Goal: Browse casually: Explore the website without a specific task or goal

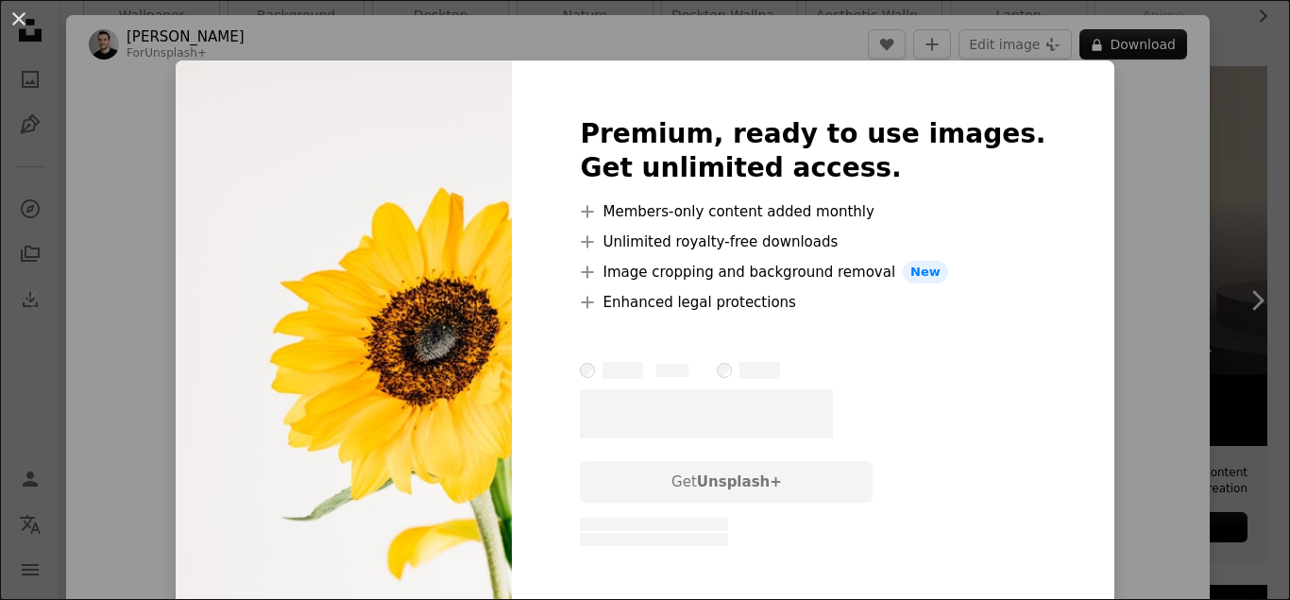
scroll to position [562, 0]
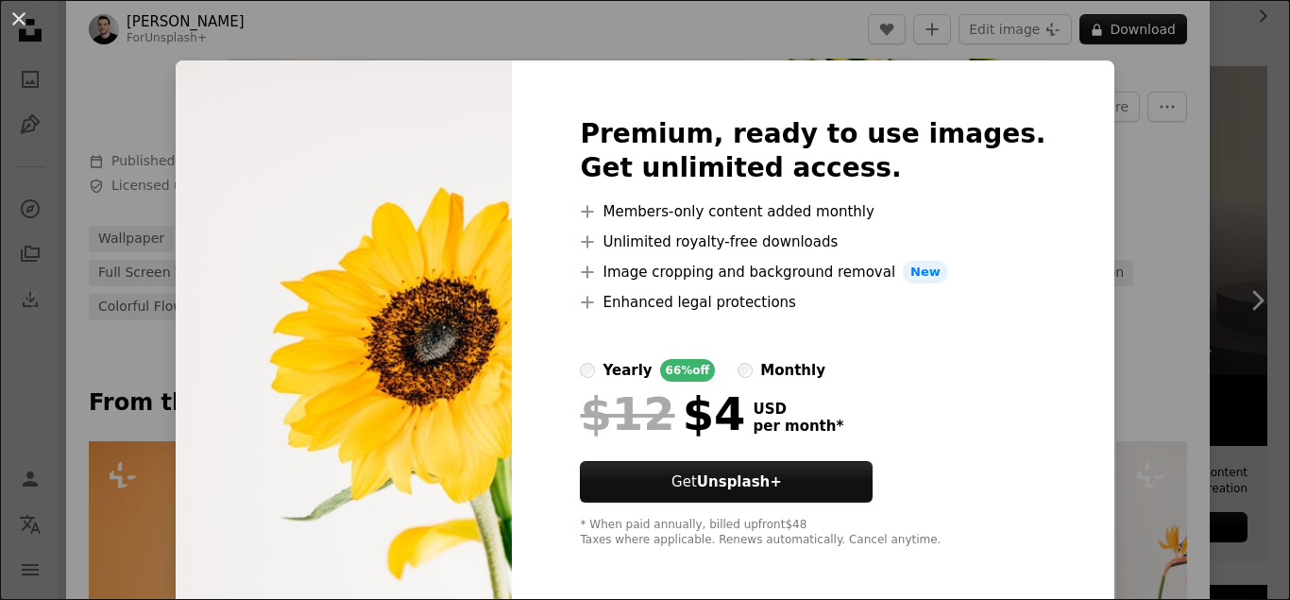
click at [469, 321] on img at bounding box center [344, 332] width 336 height 544
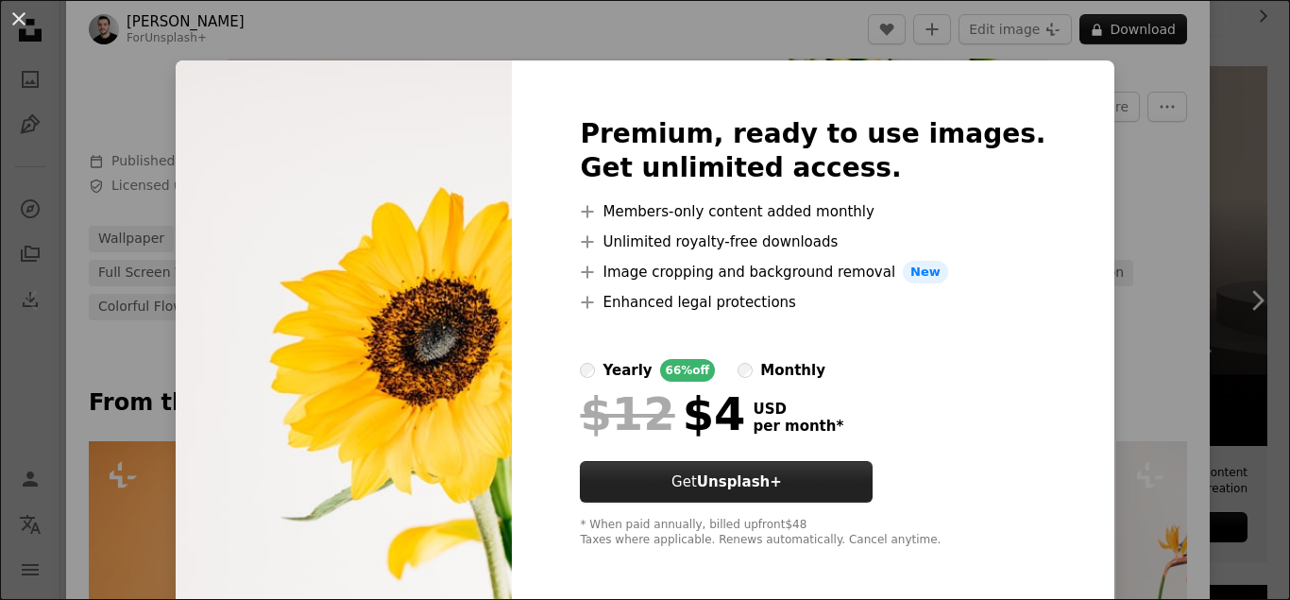
click at [782, 489] on strong "Unsplash+" at bounding box center [739, 481] width 85 height 17
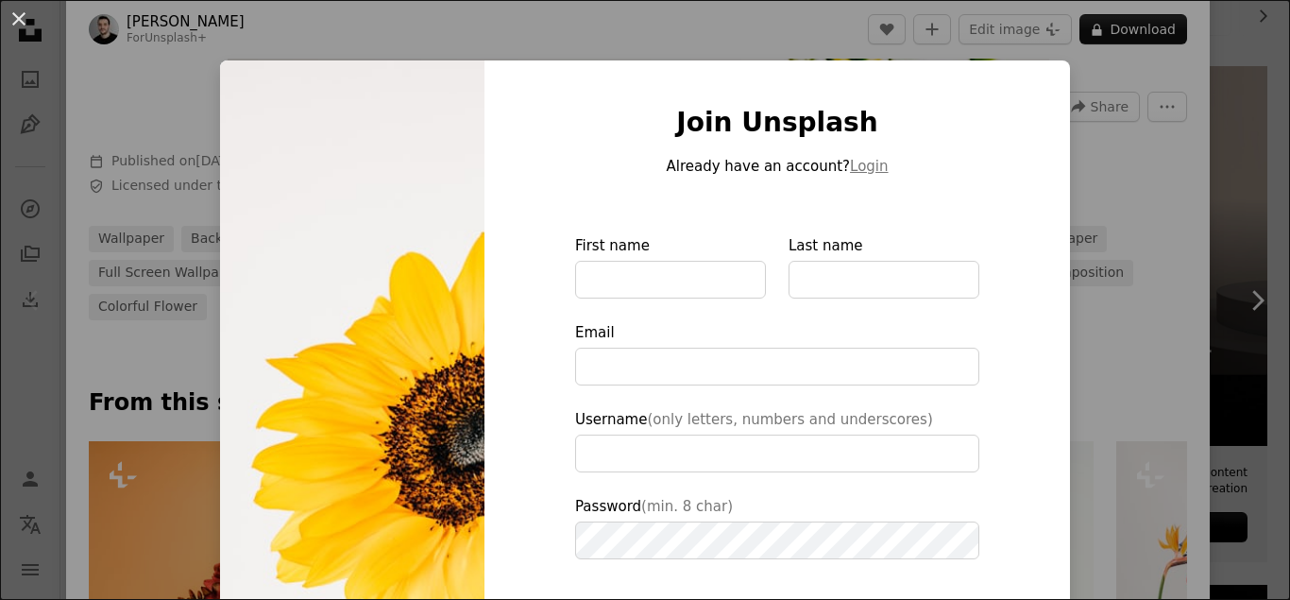
click at [969, 163] on p "Already have an account? Login" at bounding box center [777, 166] width 404 height 23
type input "**********"
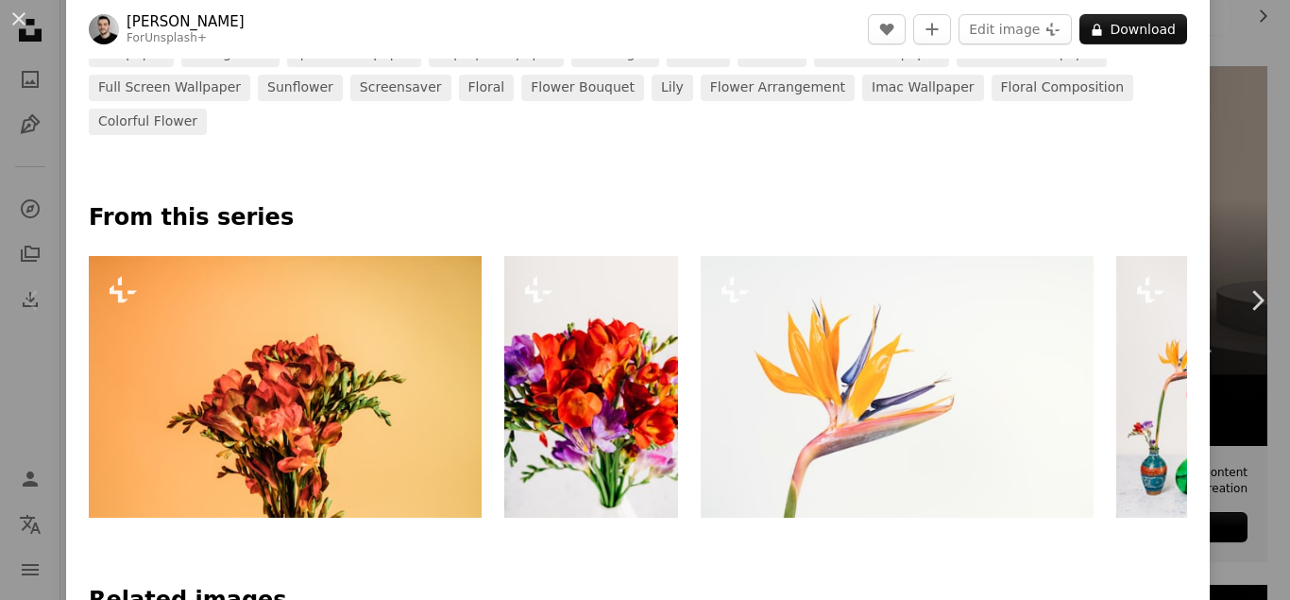
scroll to position [789, 0]
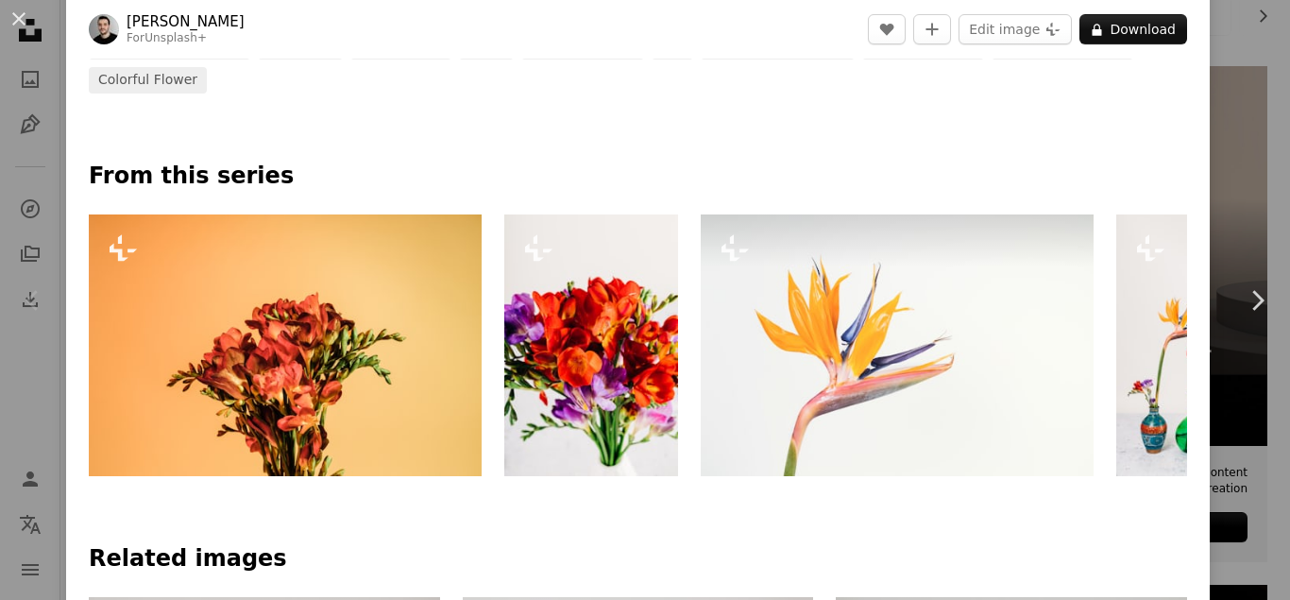
click at [1002, 363] on img at bounding box center [897, 345] width 393 height 262
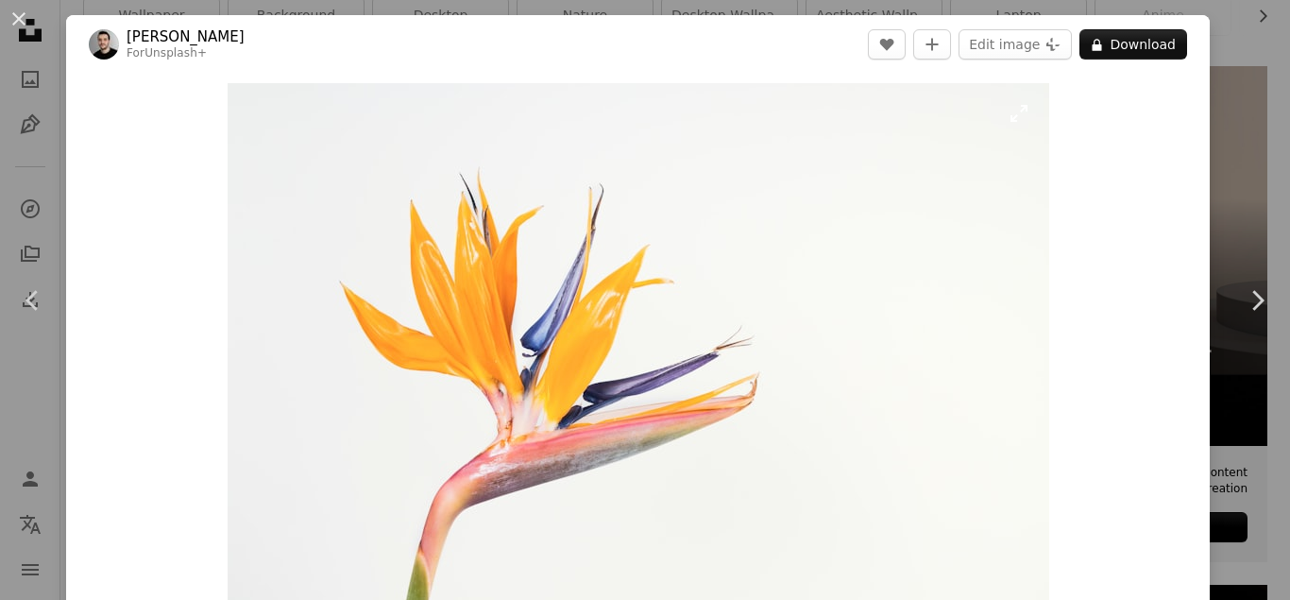
click at [693, 295] on img "Zoom in on this image" at bounding box center [639, 357] width 822 height 548
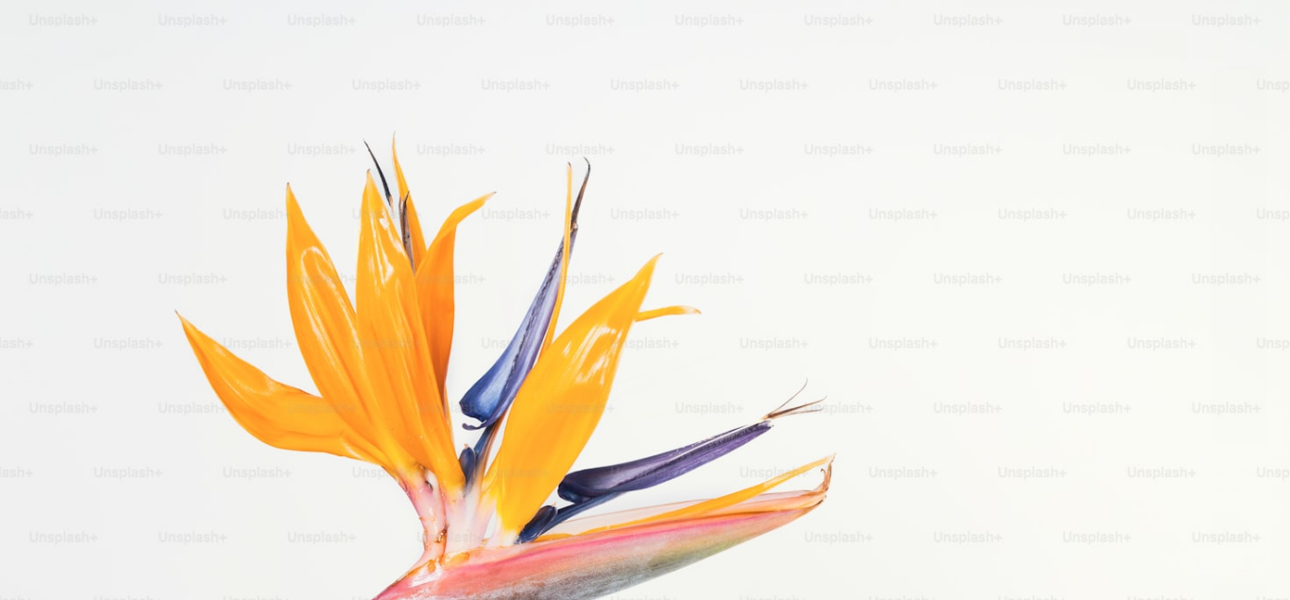
scroll to position [130, 0]
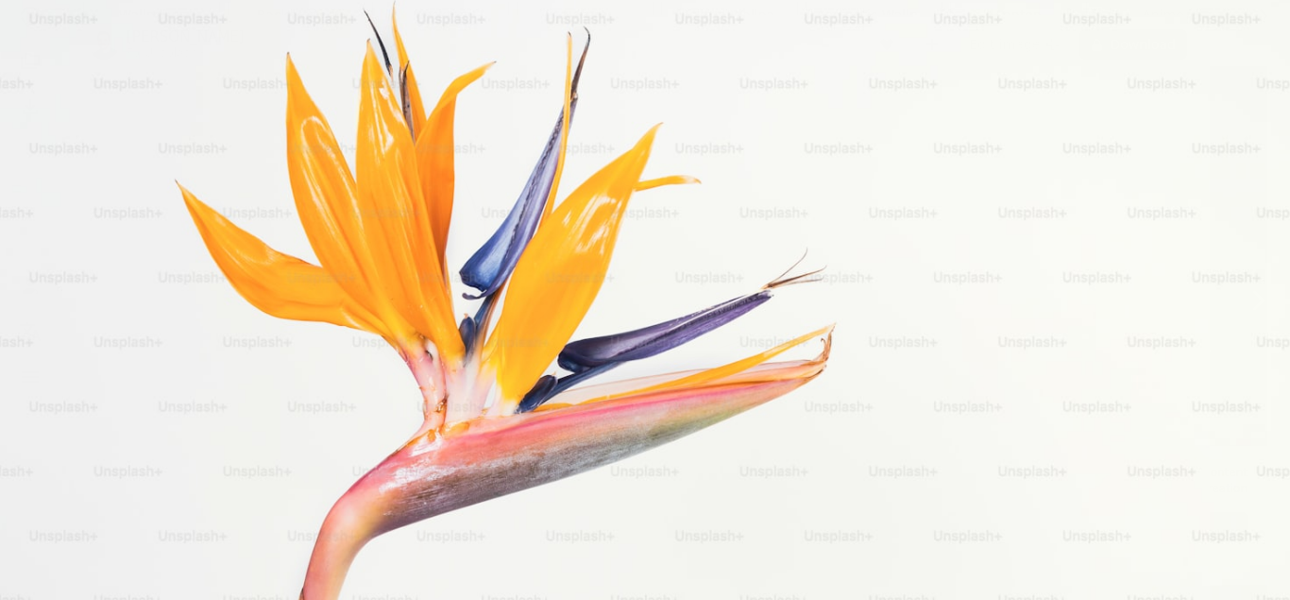
click at [693, 295] on img "Zoom out on this image" at bounding box center [645, 299] width 1292 height 861
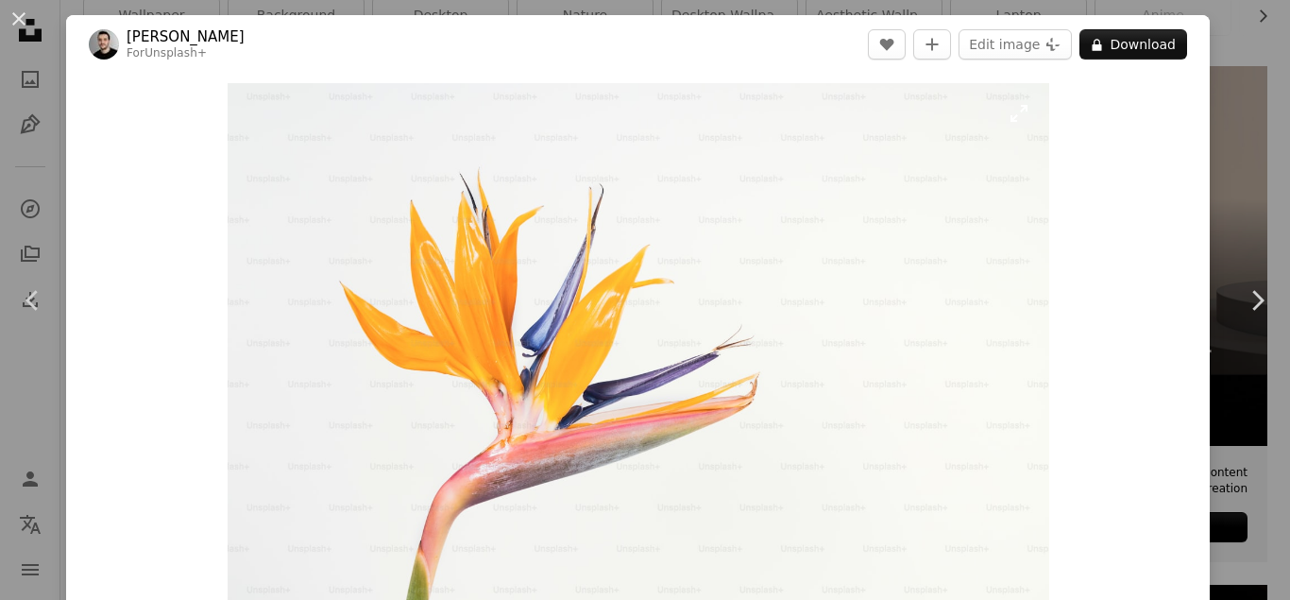
click at [693, 295] on img "Zoom in on this image" at bounding box center [639, 357] width 822 height 548
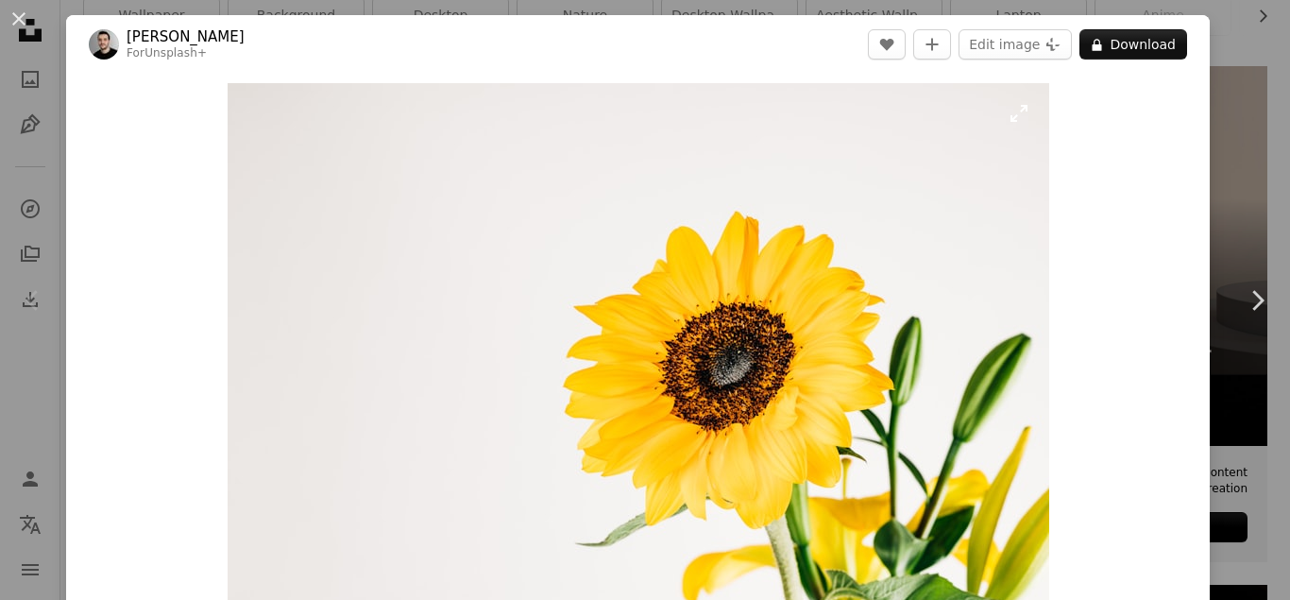
click at [518, 210] on img "Zoom in on this image" at bounding box center [639, 357] width 822 height 548
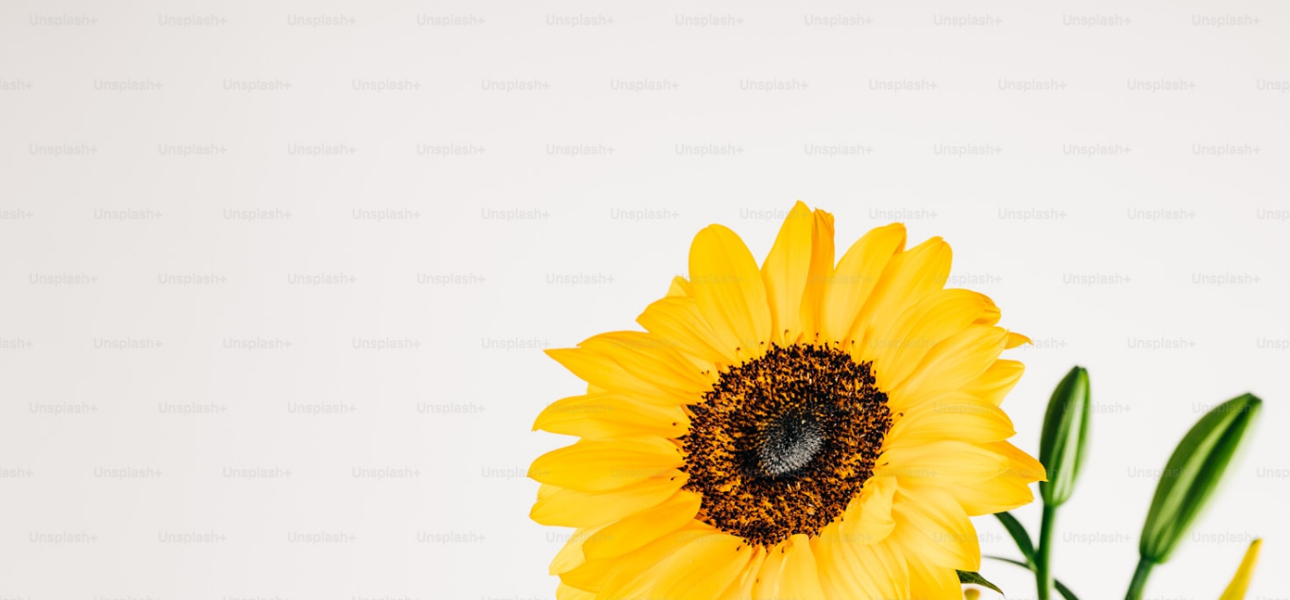
click at [518, 210] on img "Zoom out on this image" at bounding box center [645, 429] width 1292 height 861
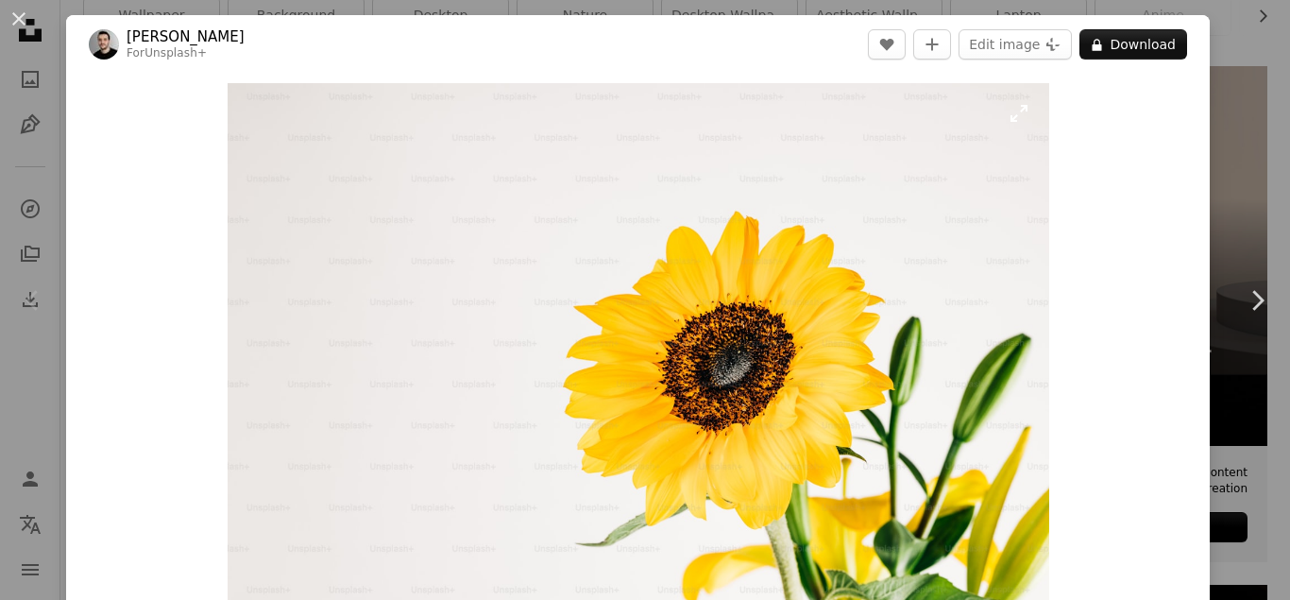
click at [518, 210] on img "Zoom in on this image" at bounding box center [639, 357] width 822 height 548
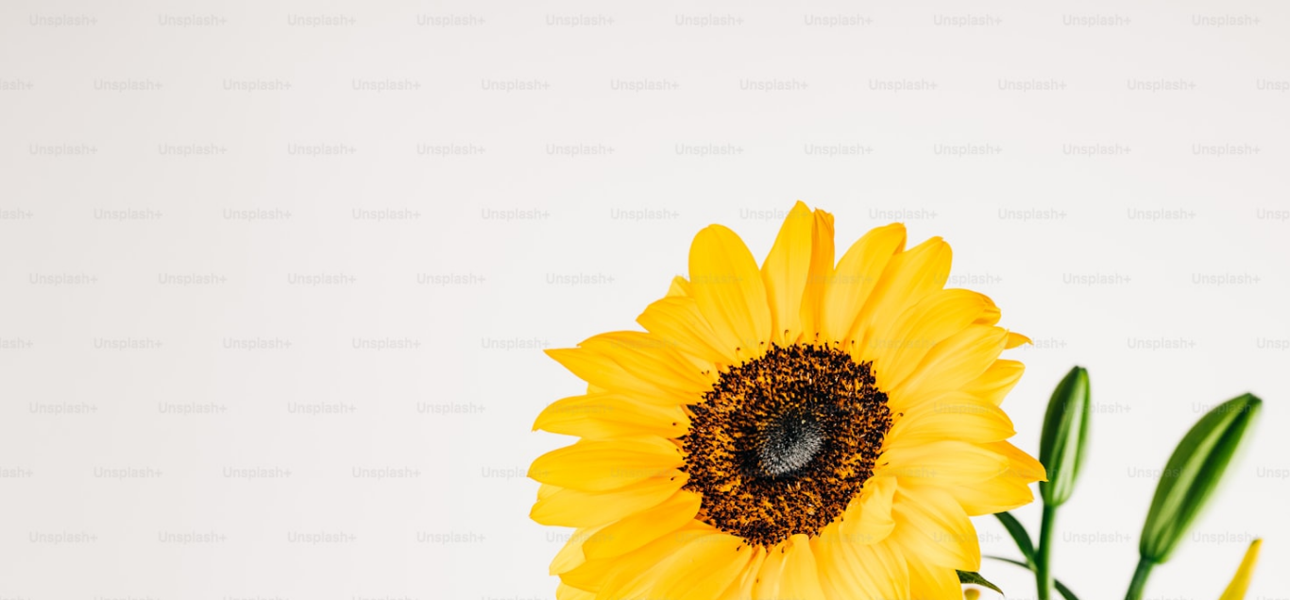
scroll to position [130, 0]
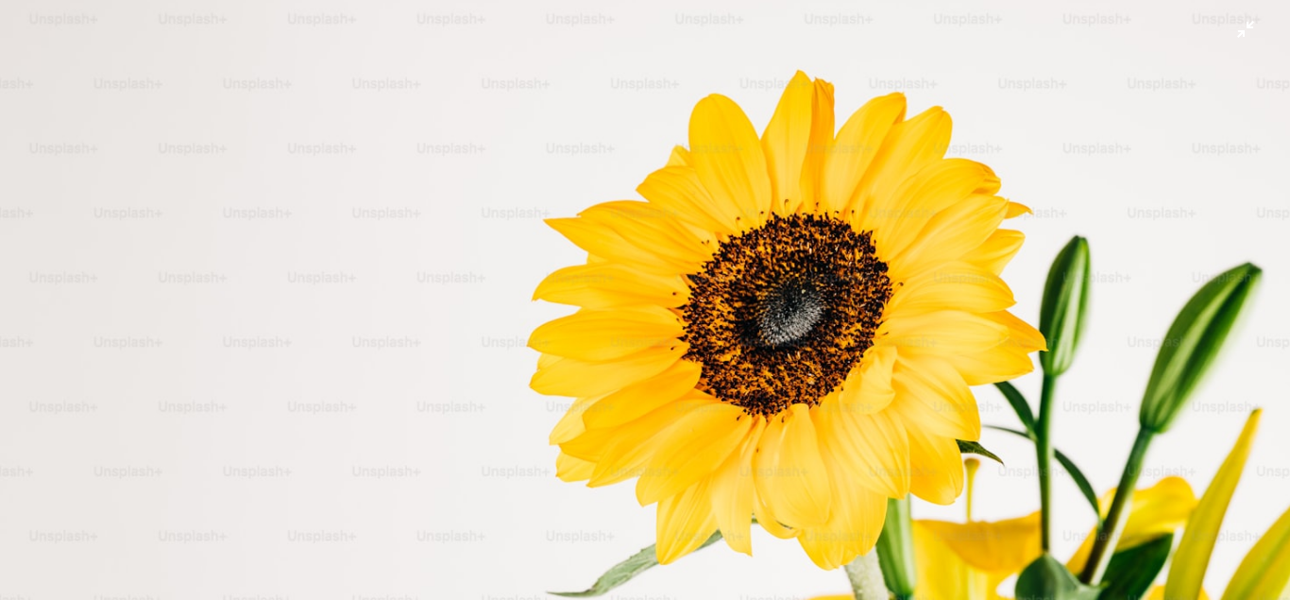
click at [689, 360] on img "Zoom out on this image" at bounding box center [645, 299] width 1292 height 861
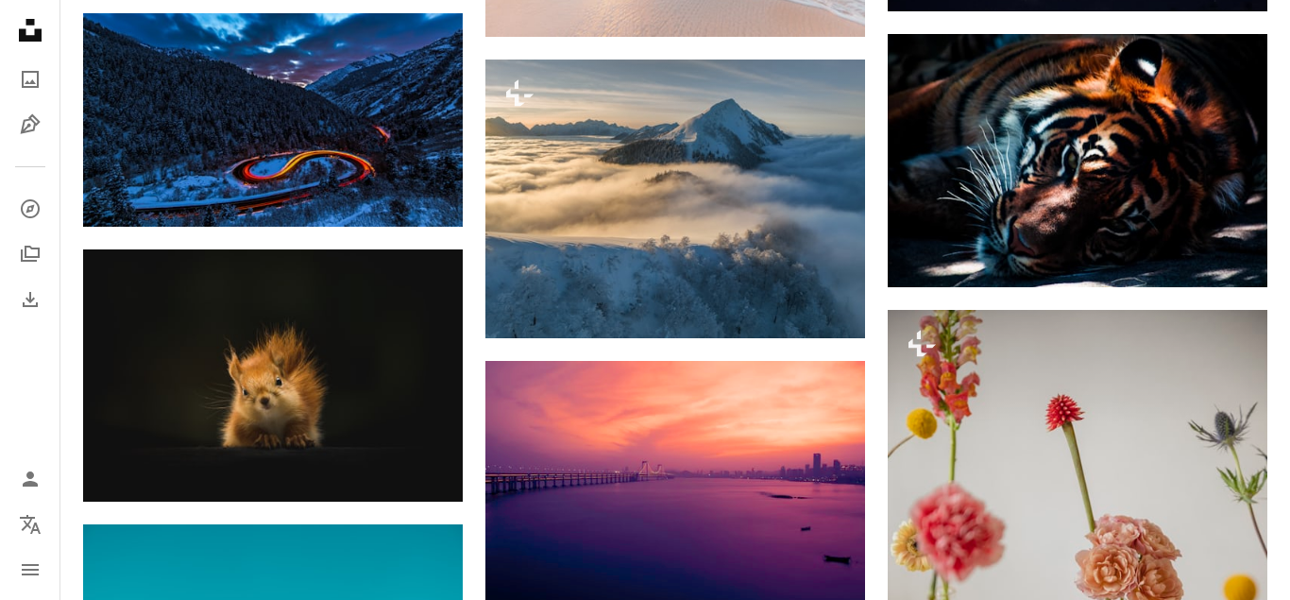
scroll to position [1617, 0]
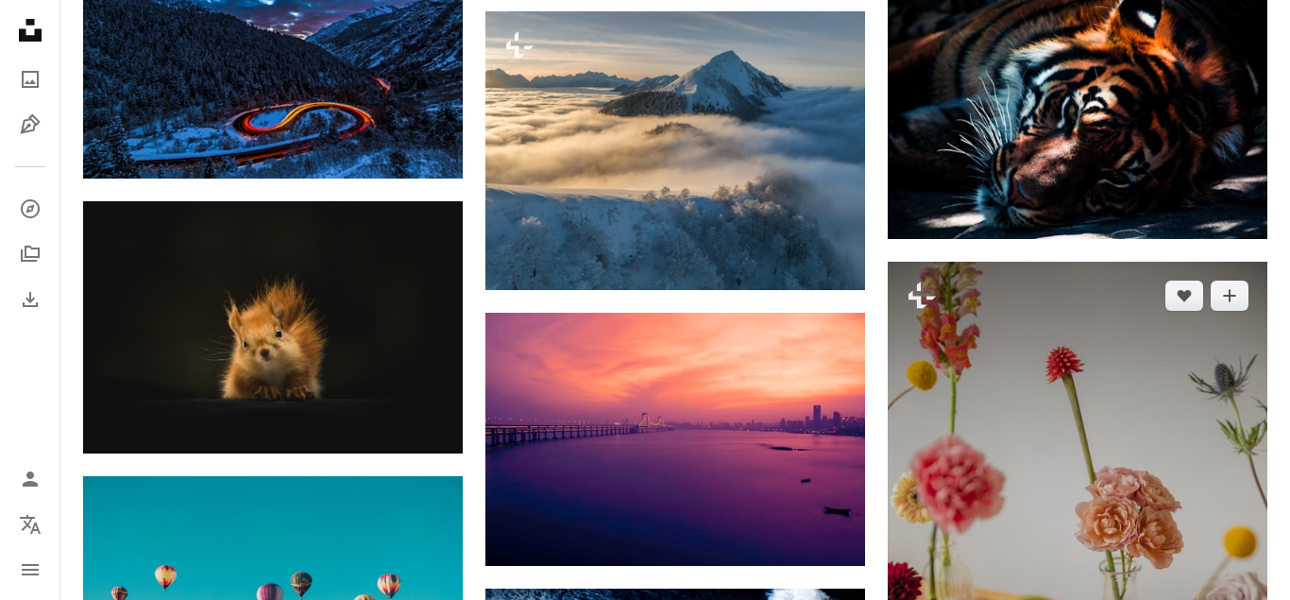
click at [1115, 463] on img at bounding box center [1078, 547] width 380 height 570
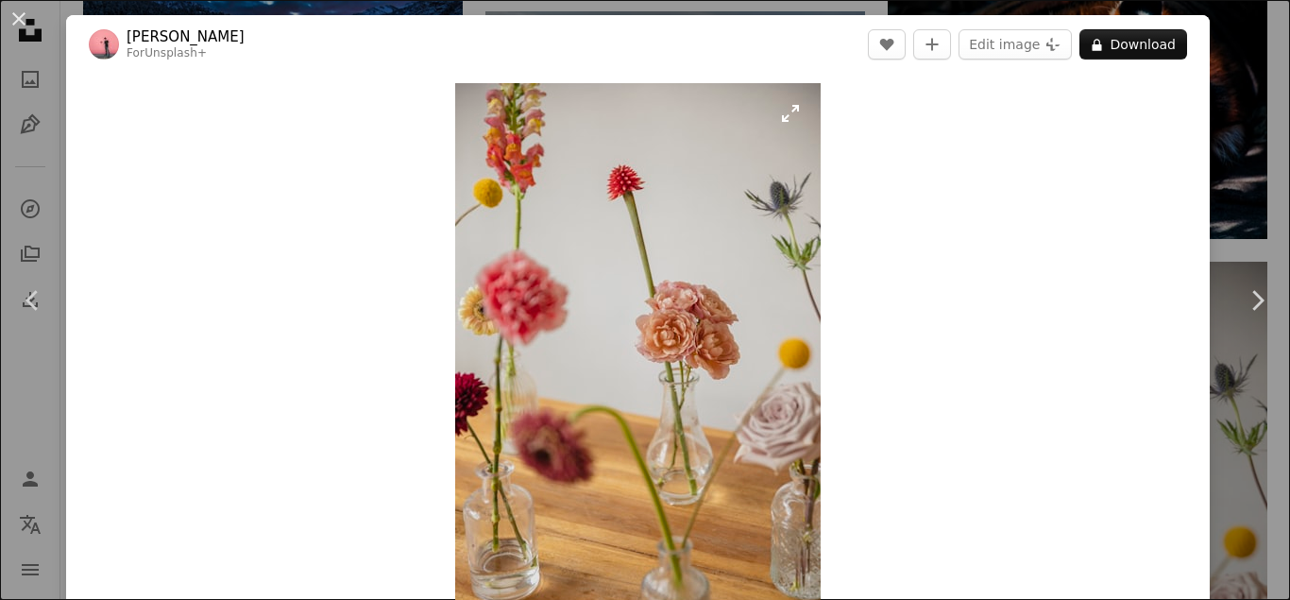
click at [757, 330] on img "Zoom in on this image" at bounding box center [638, 357] width 366 height 549
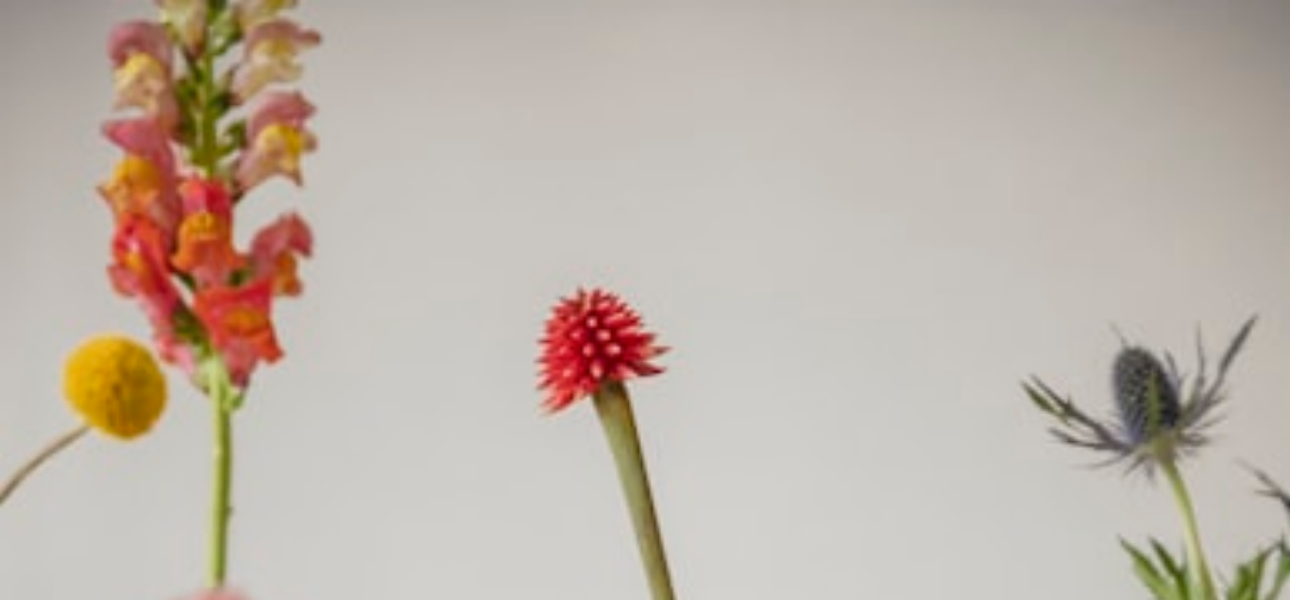
scroll to position [670, 0]
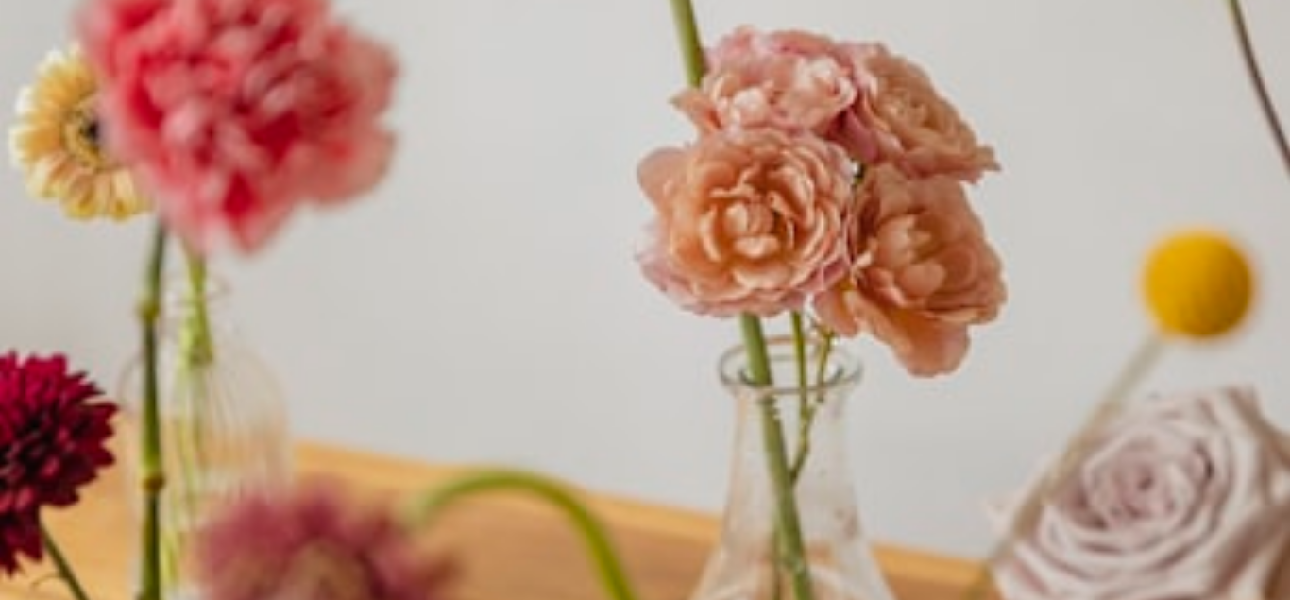
click at [757, 330] on img "Zoom out on this image" at bounding box center [645, 299] width 1292 height 1940
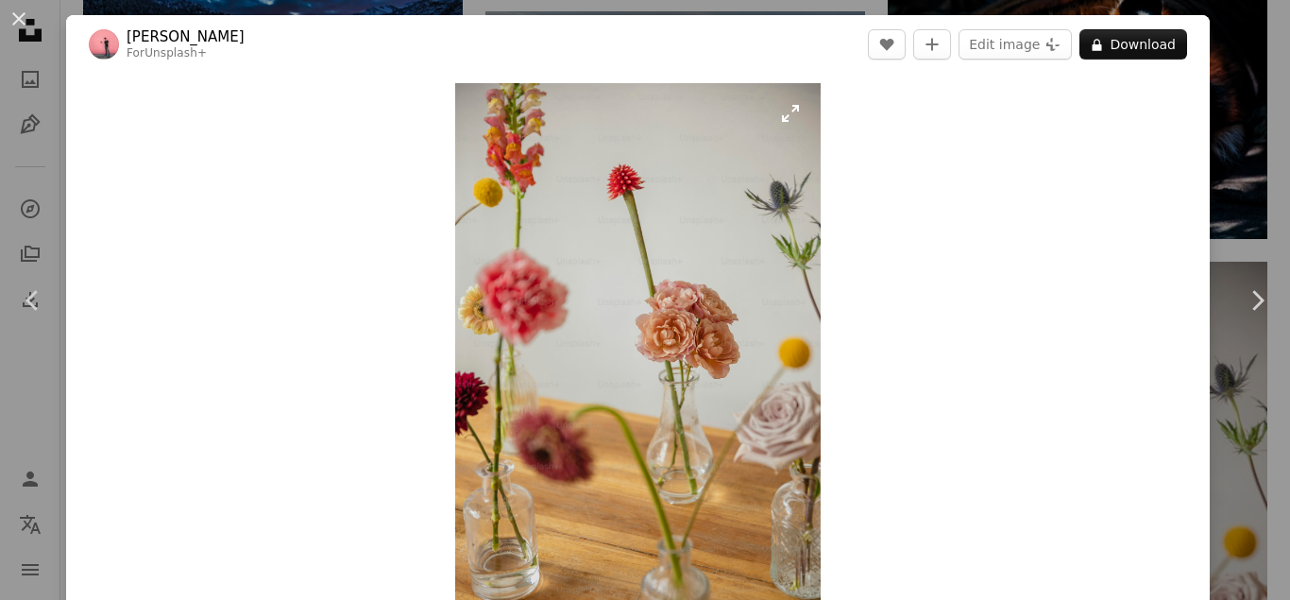
click at [757, 330] on img "Zoom in on this image" at bounding box center [638, 357] width 366 height 548
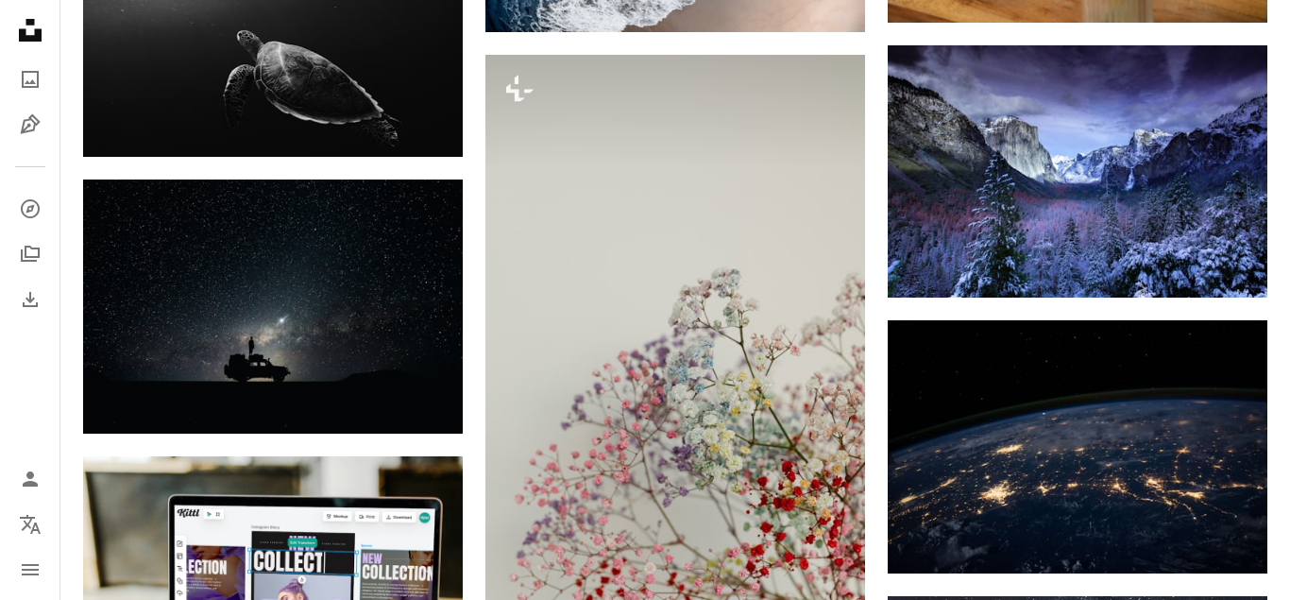
scroll to position [2474, 0]
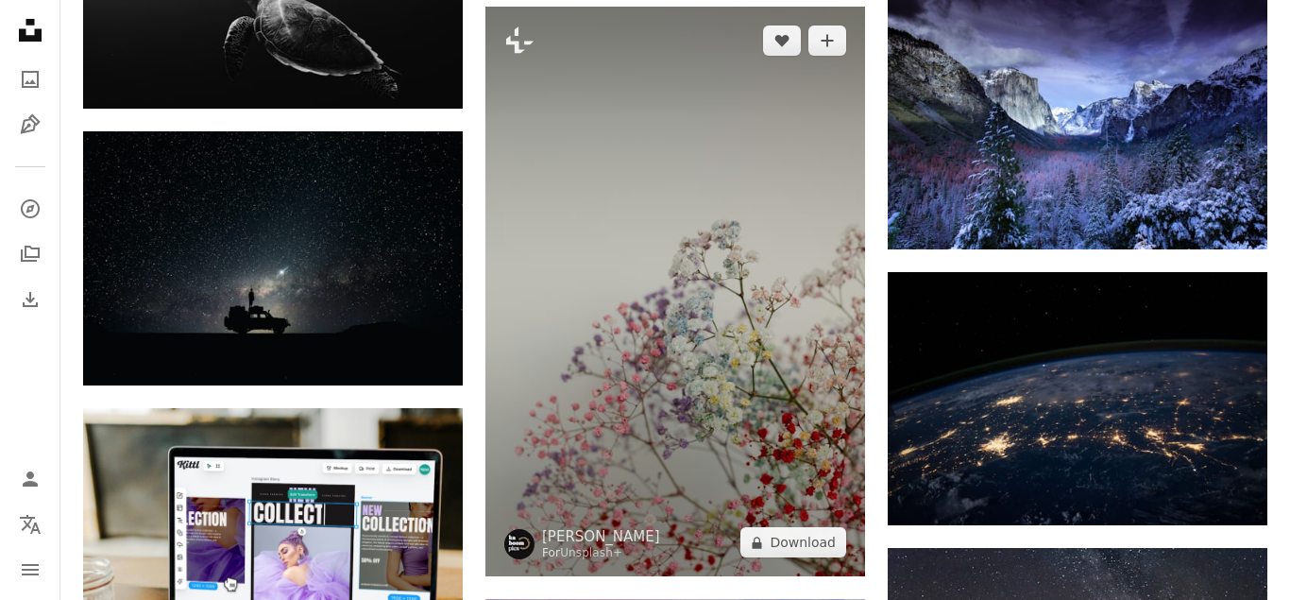
click at [740, 317] on img at bounding box center [675, 292] width 380 height 570
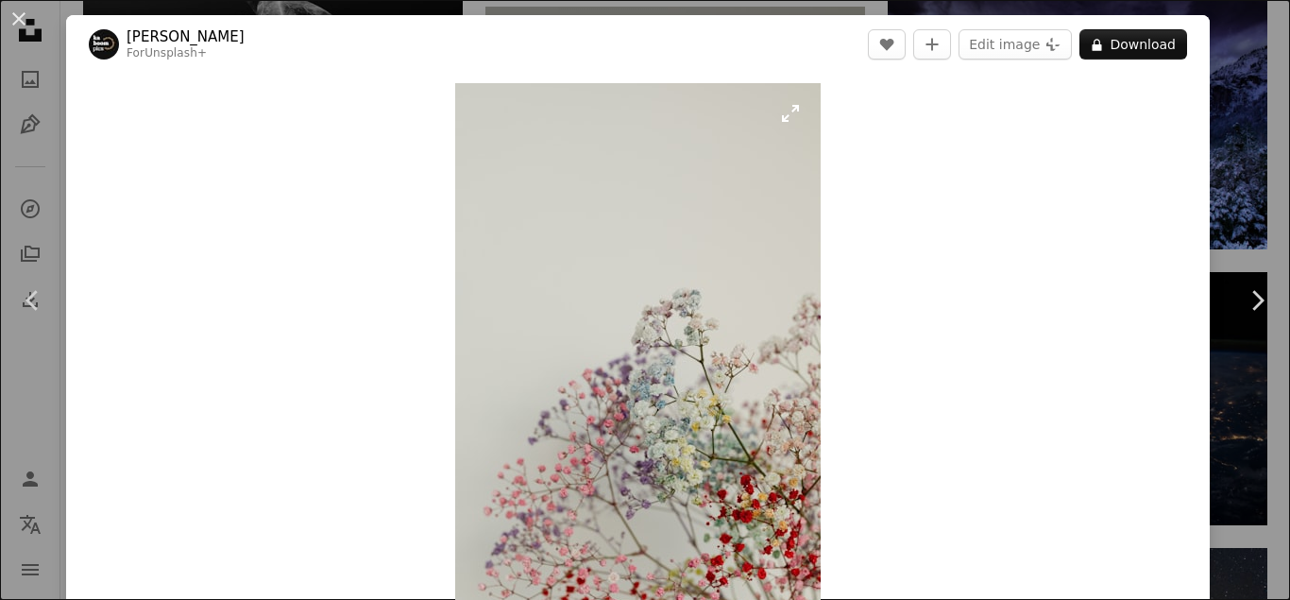
click at [713, 300] on img "Zoom in on this image" at bounding box center [638, 357] width 366 height 549
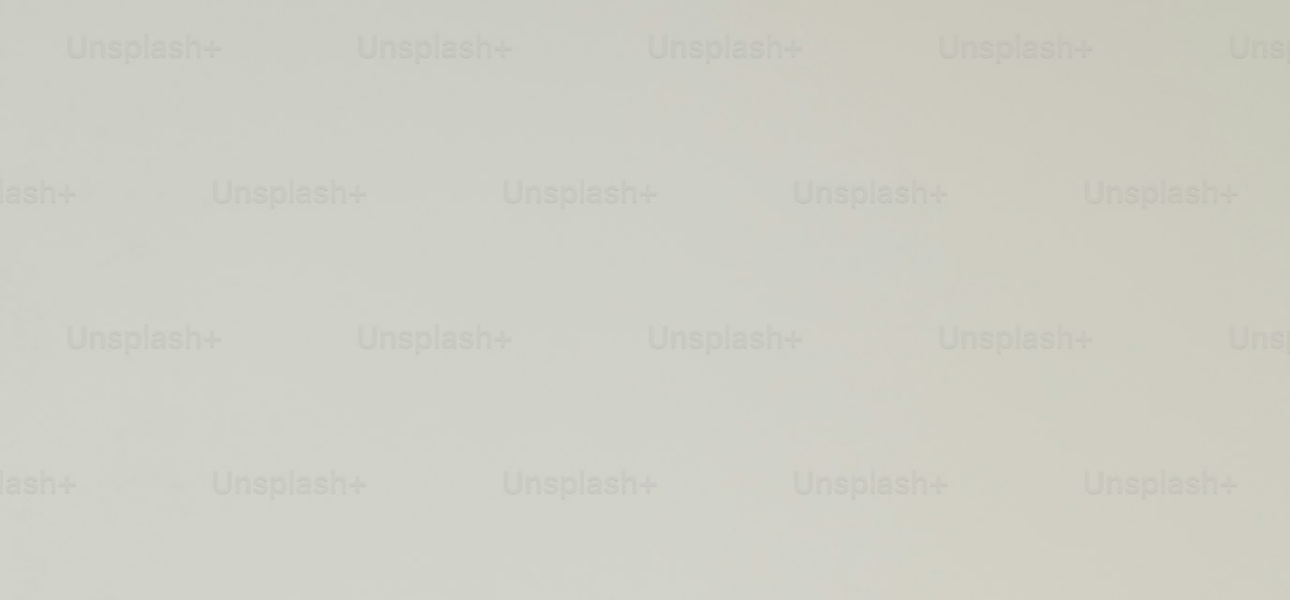
scroll to position [670, 0]
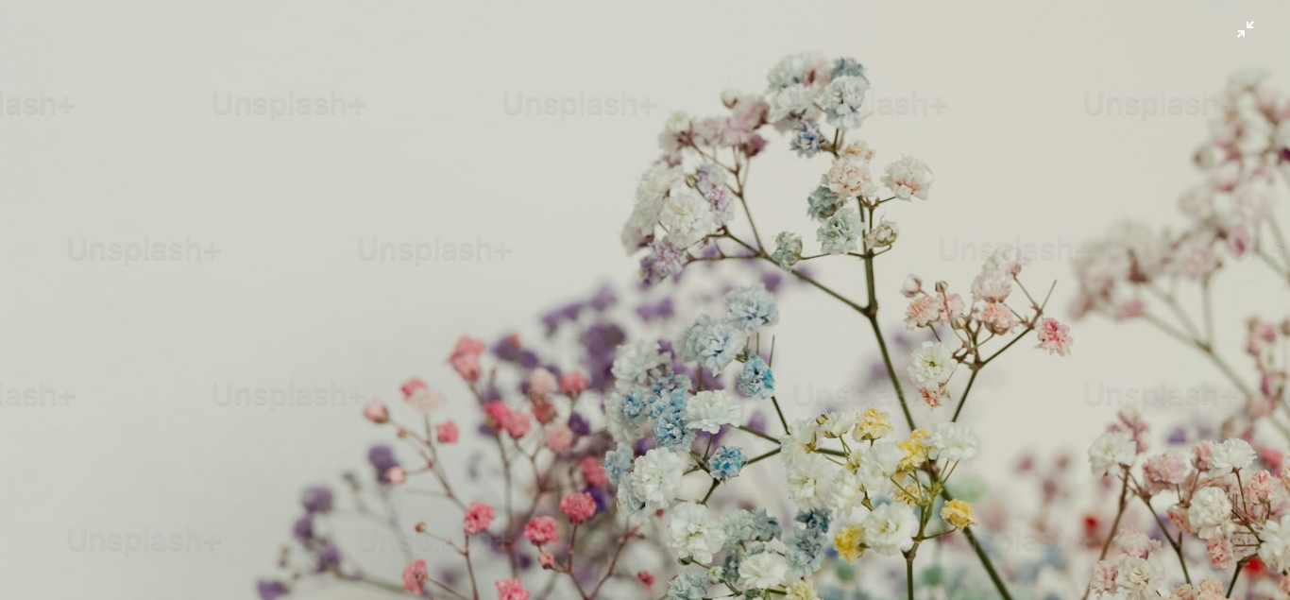
click at [627, 341] on img "Zoom out on this image" at bounding box center [645, 298] width 1292 height 1938
